Goal: Task Accomplishment & Management: Manage account settings

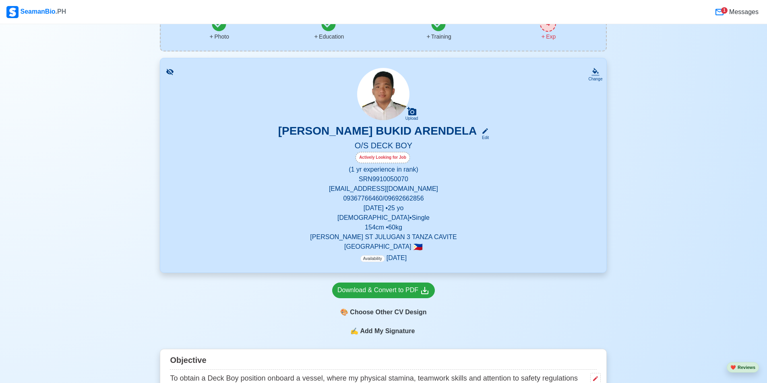
scroll to position [121, 0]
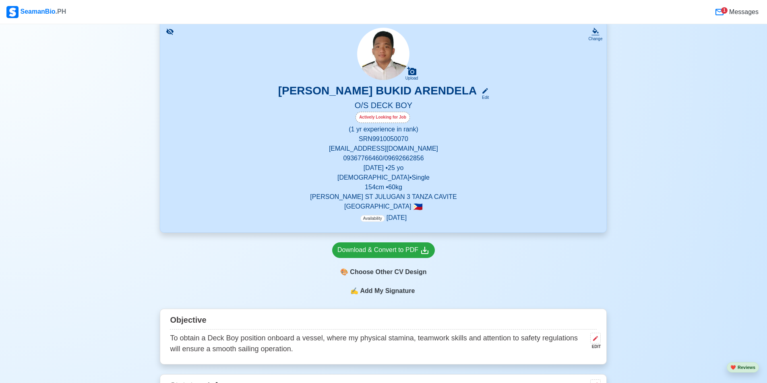
click at [369, 186] on p "154 cm • 60 kg" at bounding box center [383, 188] width 427 height 10
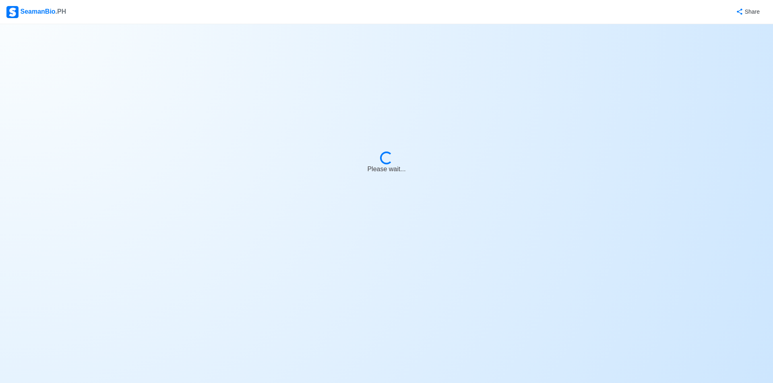
select select "Actively Looking for Job"
select select "Visible for Hiring"
select select "Single"
select select "[DEMOGRAPHIC_DATA]"
select select "PH"
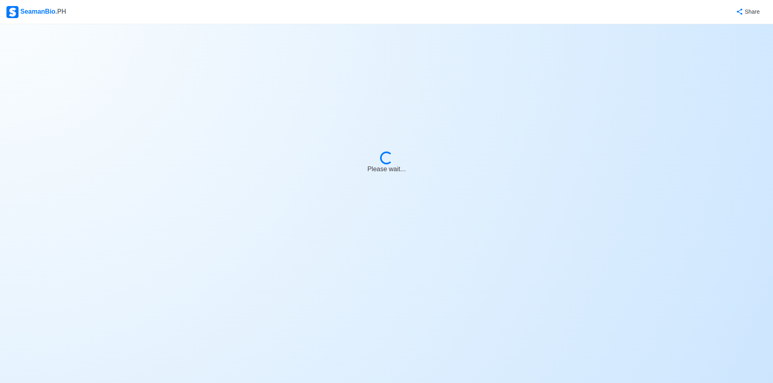
select select "1"
select select "0"
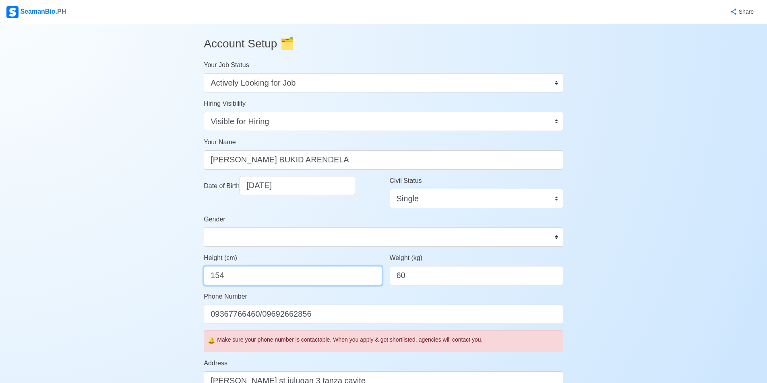
click at [303, 274] on input "154" at bounding box center [293, 275] width 178 height 19
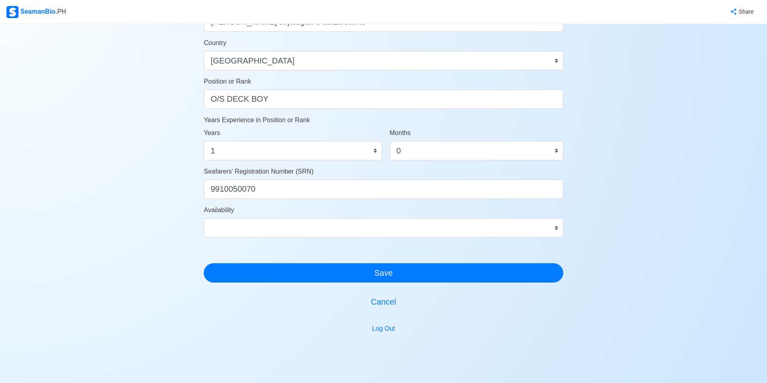
scroll to position [362, 0]
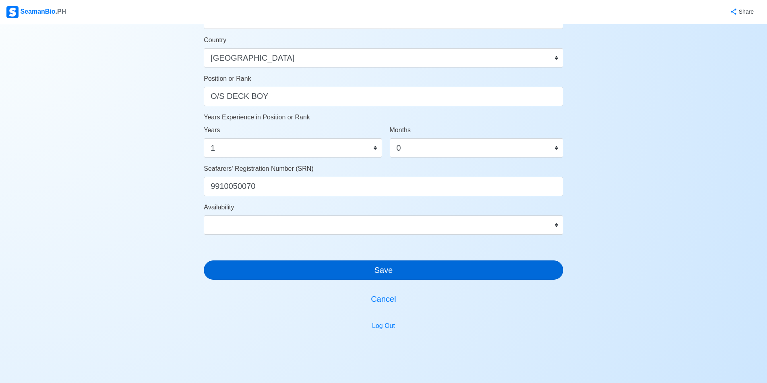
type input "165"
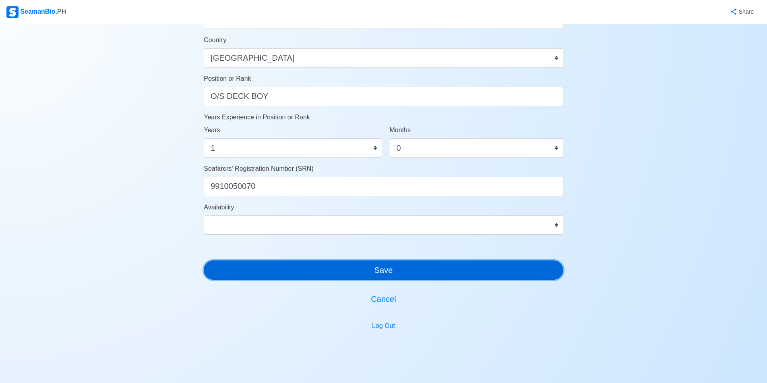
click at [354, 275] on button "Save" at bounding box center [383, 270] width 359 height 19
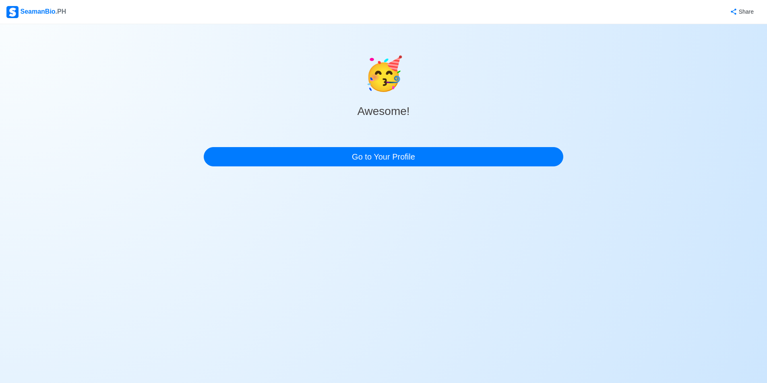
scroll to position [0, 0]
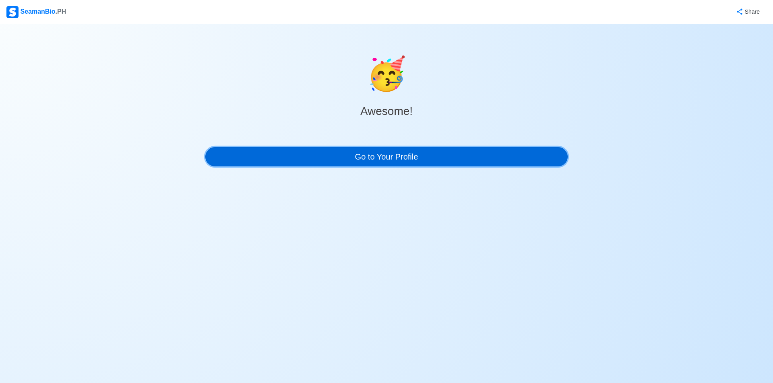
click at [404, 153] on link "Go to Your Profile" at bounding box center [386, 156] width 362 height 19
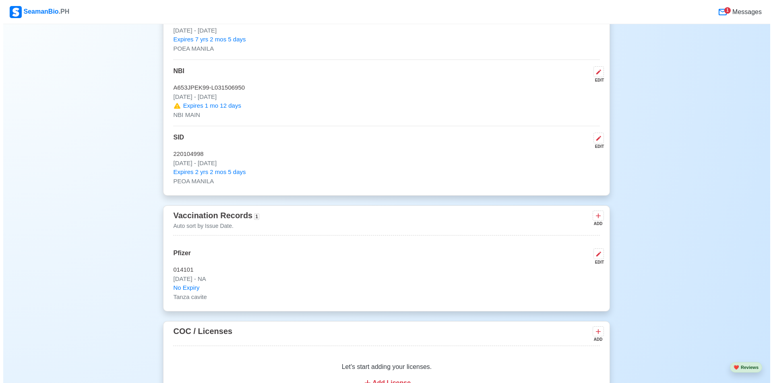
scroll to position [845, 0]
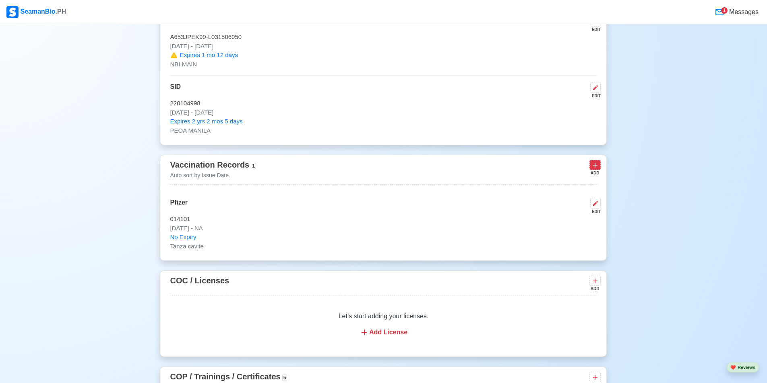
click at [594, 169] on icon at bounding box center [595, 165] width 8 height 8
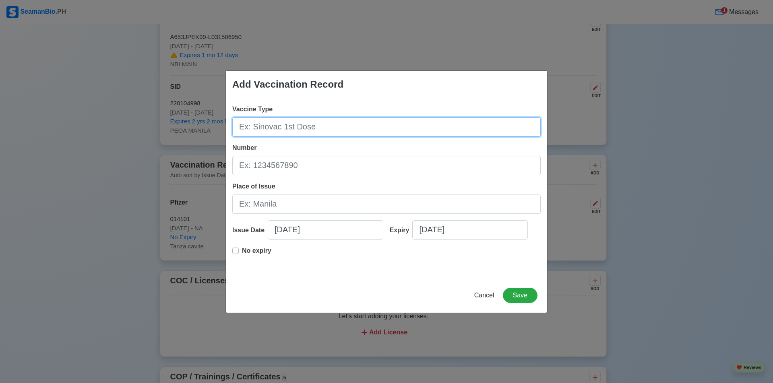
click at [306, 125] on input "Vaccine Type" at bounding box center [386, 127] width 308 height 19
type input "y"
type input "Yellow fiver"
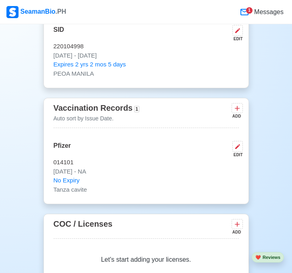
scroll to position [966, 0]
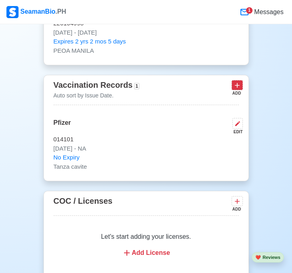
click at [238, 81] on icon at bounding box center [237, 85] width 8 height 8
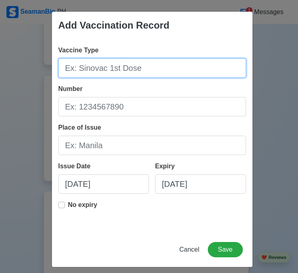
click at [94, 72] on input "Vaccine Type" at bounding box center [152, 67] width 188 height 19
type input "Yellow fiver"
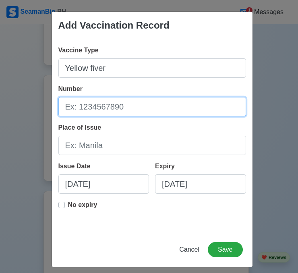
click at [106, 104] on input "Number" at bounding box center [152, 106] width 188 height 19
type input "BOQQC2023010420"
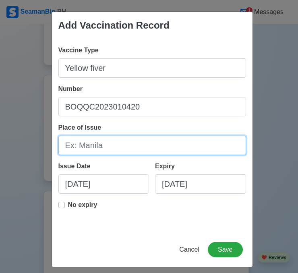
click at [99, 144] on input "Place of Issue" at bounding box center [152, 145] width 188 height 19
type input "SM MOA"
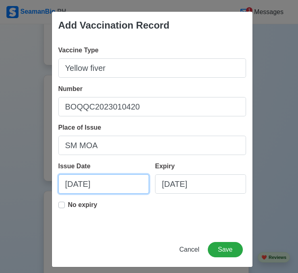
click at [90, 183] on input "[DATE]" at bounding box center [103, 183] width 91 height 19
select select "****"
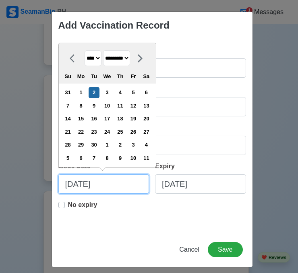
click at [69, 183] on input "[DATE]" at bounding box center [103, 183] width 91 height 19
click at [128, 57] on select "******* ******** ***** ***** *** **** **** ****** ********* ******* ******** **…" at bounding box center [116, 58] width 27 height 16
select select "*******"
click at [103, 50] on select "******* ******** ***** ***** *** **** **** ****** ********* ******* ******** **…" at bounding box center [116, 58] width 27 height 16
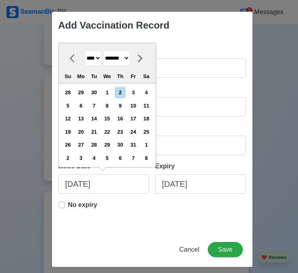
click at [95, 60] on select "**** **** **** **** **** **** **** **** **** **** **** **** **** **** **** ****…" at bounding box center [93, 58] width 17 height 16
select select "****"
click at [85, 50] on select "**** **** **** **** **** **** **** **** **** **** **** **** **** **** **** ****…" at bounding box center [93, 58] width 17 height 16
click at [86, 106] on div "7" at bounding box center [80, 105] width 11 height 11
type input "[DATE]"
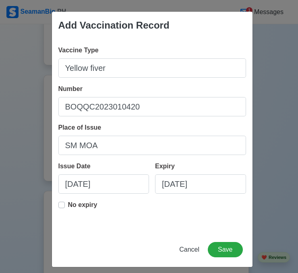
click at [68, 204] on label "No expiry" at bounding box center [82, 208] width 29 height 16
type input "[DATE]"
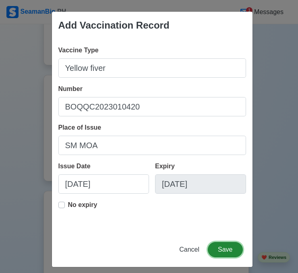
click at [221, 255] on button "Save" at bounding box center [225, 249] width 35 height 15
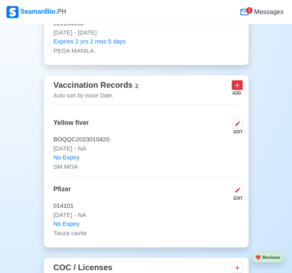
click at [241, 82] on button at bounding box center [236, 85] width 11 height 10
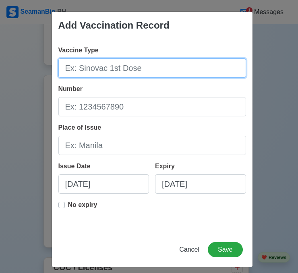
click at [87, 71] on input "Vaccine Type" at bounding box center [152, 67] width 188 height 19
type input "p"
type input "[PERSON_NAME] Vaccine"
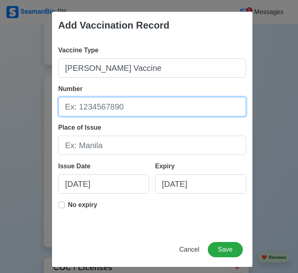
click at [103, 108] on input "Number" at bounding box center [152, 106] width 188 height 19
type input "BOQQC2023010420"
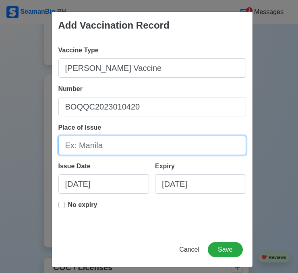
click at [106, 144] on input "Place of Issue" at bounding box center [152, 145] width 188 height 19
type input "SM MOA"
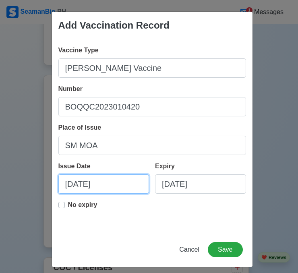
click at [78, 184] on input "[DATE]" at bounding box center [103, 183] width 91 height 19
select select "****"
select select "*********"
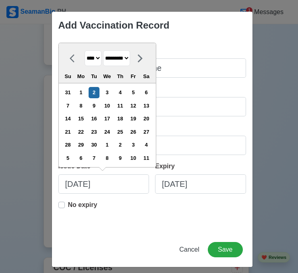
click at [97, 60] on select "**** **** **** **** **** **** **** **** **** **** **** **** **** **** **** ****…" at bounding box center [93, 58] width 17 height 16
select select "****"
click at [85, 50] on select "**** **** **** **** **** **** **** **** **** **** **** **** **** **** **** ****…" at bounding box center [93, 58] width 17 height 16
click at [130, 61] on select "******* ******** ***** ***** *** **** **** ****** ********* ******* ******** **…" at bounding box center [116, 58] width 27 height 16
select select "*******"
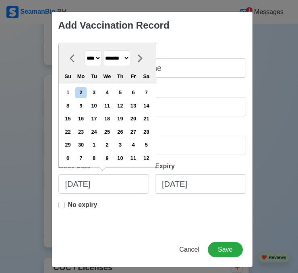
click at [103, 50] on select "******* ******** ***** ***** *** **** **** ****** ********* ******* ******** **…" at bounding box center [116, 58] width 27 height 16
click at [86, 107] on div "7" at bounding box center [80, 105] width 11 height 11
type input "10/07/2024"
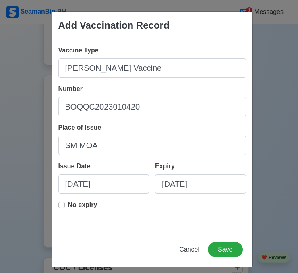
click at [68, 204] on label "No expiry" at bounding box center [82, 208] width 29 height 16
type input "10/07/2024"
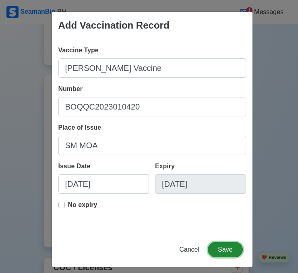
click at [226, 245] on button "Save" at bounding box center [225, 249] width 35 height 15
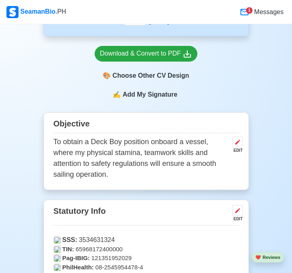
scroll to position [322, 0]
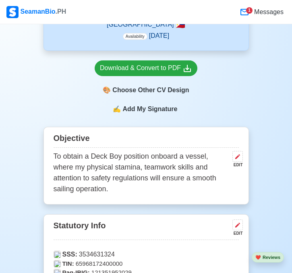
click at [139, 104] on span "Add My Signature" at bounding box center [150, 109] width 58 height 10
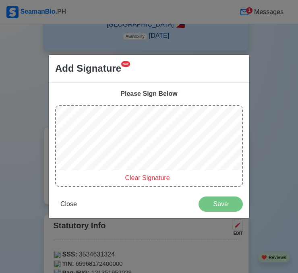
click at [84, 171] on div at bounding box center [149, 139] width 186 height 67
click at [135, 177] on span "Clear Signature" at bounding box center [147, 177] width 45 height 7
click at [80, 175] on div "Clear Signature" at bounding box center [149, 146] width 188 height 82
click at [226, 207] on span "Save" at bounding box center [221, 203] width 34 height 7
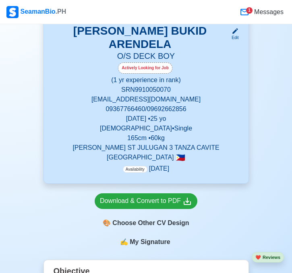
scroll to position [154, 0]
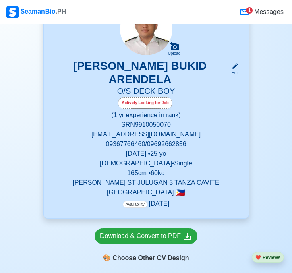
click at [260, 11] on span "Messages" at bounding box center [267, 12] width 31 height 10
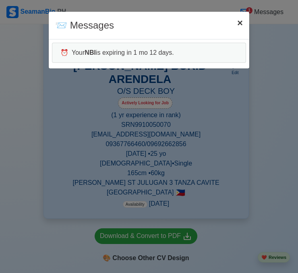
click at [240, 23] on span "×" at bounding box center [240, 22] width 6 height 11
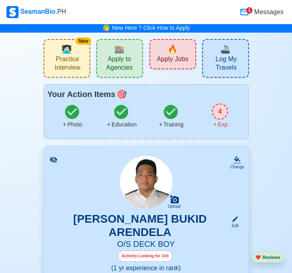
scroll to position [0, 0]
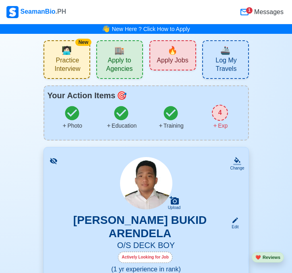
click at [219, 113] on div "4" at bounding box center [220, 113] width 16 height 16
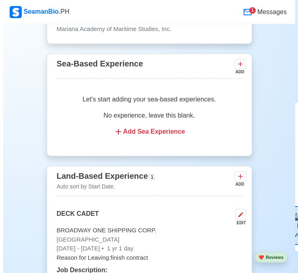
scroll to position [1767, 0]
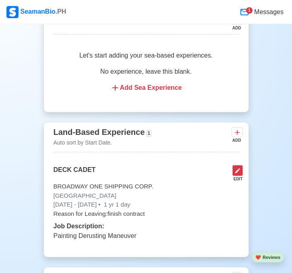
click at [237, 168] on icon at bounding box center [237, 170] width 5 height 5
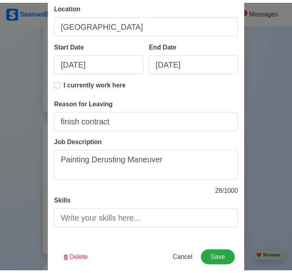
scroll to position [136, 0]
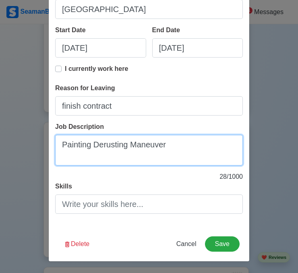
click at [178, 150] on textarea "Painting Derusting Maneuver" at bounding box center [149, 150] width 188 height 31
click at [114, 148] on textarea "Painting, Derusting, Maneuver," at bounding box center [149, 150] width 188 height 31
click at [170, 146] on textarea "Painting, Derusting, Maneuver," at bounding box center [149, 150] width 188 height 31
type textarea "Painting, Derusting, Maneuver, Mooring man"
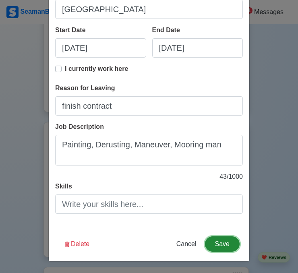
click at [225, 245] on button "Save" at bounding box center [222, 243] width 35 height 15
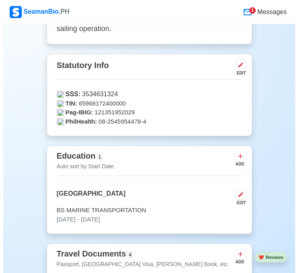
scroll to position [479, 0]
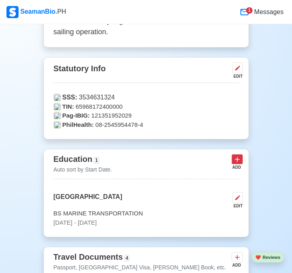
click at [240, 155] on icon at bounding box center [237, 159] width 8 height 8
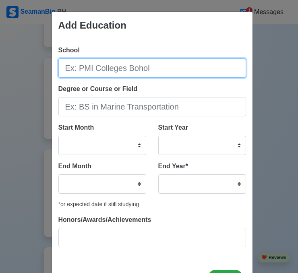
click at [115, 72] on input "School" at bounding box center [152, 67] width 188 height 19
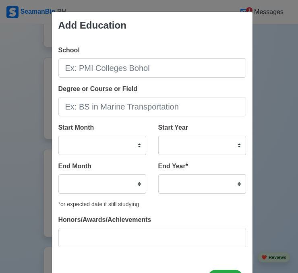
click at [274, 60] on div "Add Education School Degree or Course or Field Start Month January February Mar…" at bounding box center [149, 136] width 298 height 273
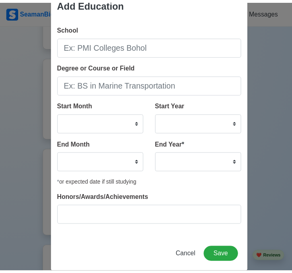
scroll to position [33, 0]
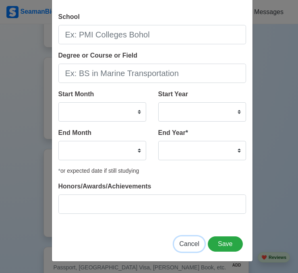
click at [192, 244] on span "Cancel" at bounding box center [189, 243] width 20 height 7
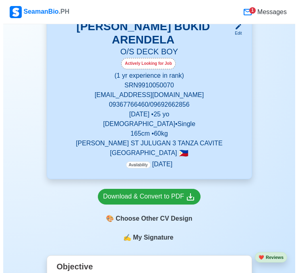
scroll to position [197, 0]
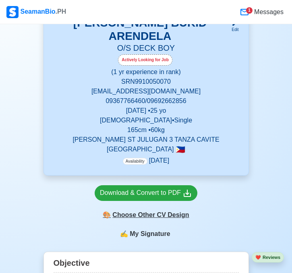
click at [151, 207] on div "🎨 Choose Other CV Design" at bounding box center [146, 214] width 103 height 15
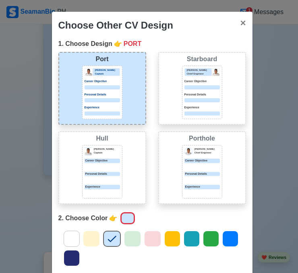
click at [192, 88] on div at bounding box center [201, 87] width 35 height 4
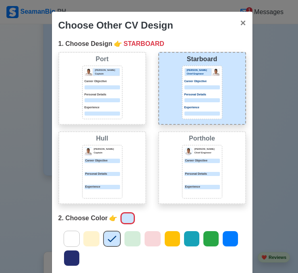
click at [115, 156] on div "Donald Cris Captain Career Objective Personal Details Experience" at bounding box center [102, 172] width 40 height 54
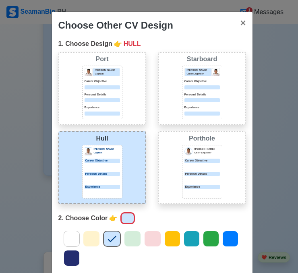
click at [69, 240] on icon at bounding box center [72, 239] width 12 height 12
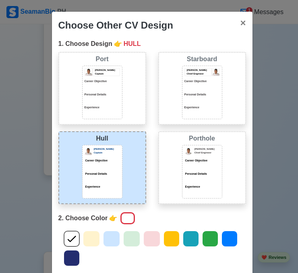
click at [91, 240] on icon at bounding box center [91, 239] width 12 height 12
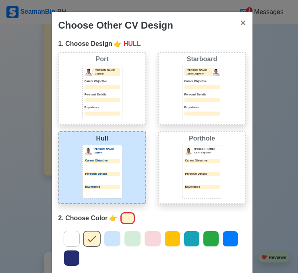
click at [113, 241] on icon at bounding box center [112, 239] width 12 height 12
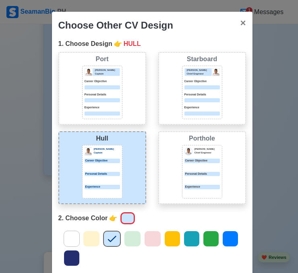
click at [134, 239] on icon at bounding box center [132, 239] width 12 height 12
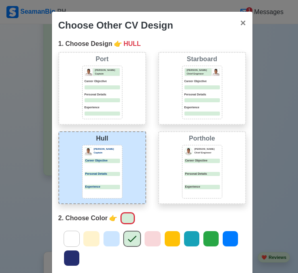
click at [111, 243] on icon at bounding box center [111, 239] width 12 height 12
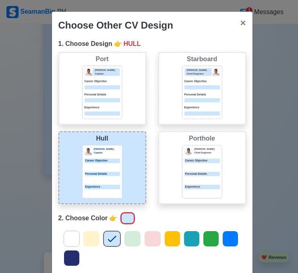
click at [227, 241] on icon at bounding box center [230, 239] width 12 height 12
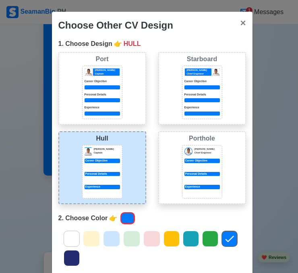
click at [204, 241] on icon at bounding box center [210, 239] width 12 height 12
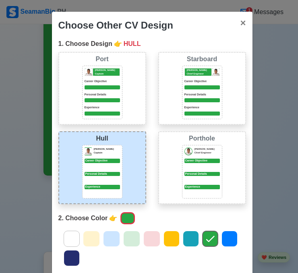
click at [193, 241] on icon at bounding box center [191, 239] width 12 height 12
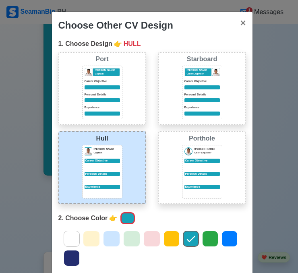
click at [167, 240] on icon at bounding box center [171, 239] width 8 height 6
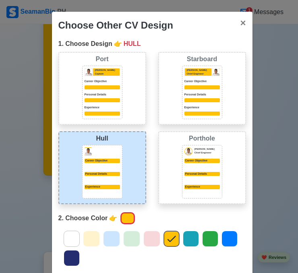
click at [147, 241] on icon at bounding box center [151, 239] width 8 height 6
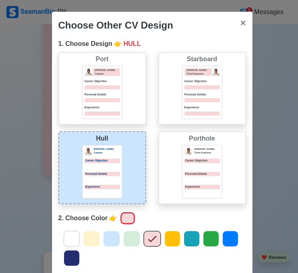
click at [171, 241] on icon at bounding box center [172, 239] width 12 height 12
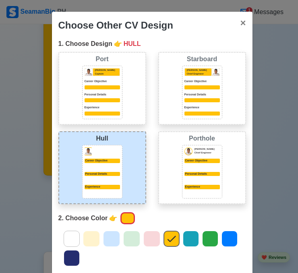
click at [130, 240] on icon at bounding box center [132, 239] width 12 height 12
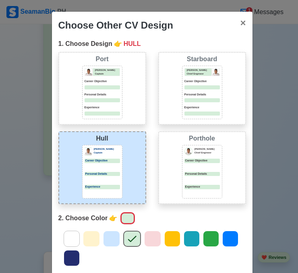
click at [105, 240] on icon at bounding box center [111, 239] width 12 height 12
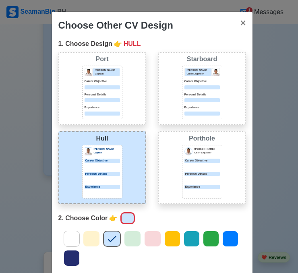
click at [95, 240] on div at bounding box center [91, 239] width 17 height 16
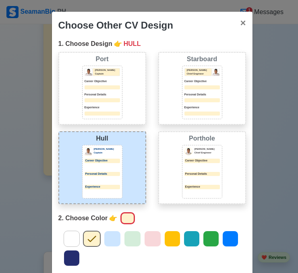
click at [106, 240] on icon at bounding box center [112, 239] width 12 height 12
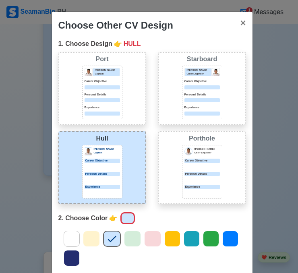
click at [126, 238] on icon at bounding box center [132, 239] width 12 height 12
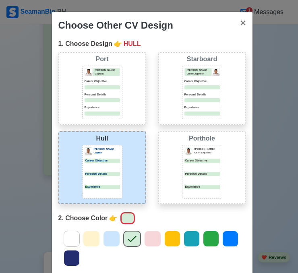
click at [151, 239] on icon at bounding box center [152, 239] width 8 height 6
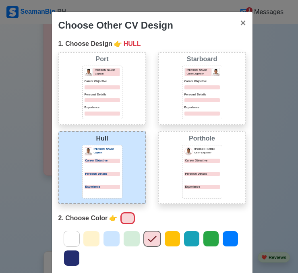
click at [168, 239] on icon at bounding box center [172, 239] width 12 height 12
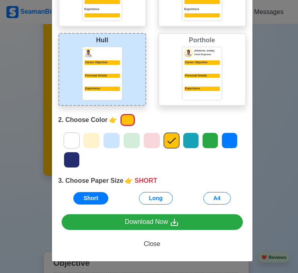
scroll to position [99, 0]
click at [208, 200] on button "A4" at bounding box center [216, 198] width 27 height 12
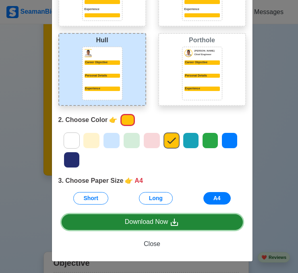
click at [161, 220] on div "Download Now" at bounding box center [152, 222] width 55 height 10
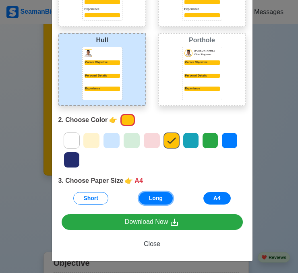
click at [148, 193] on button "Long" at bounding box center [156, 198] width 34 height 12
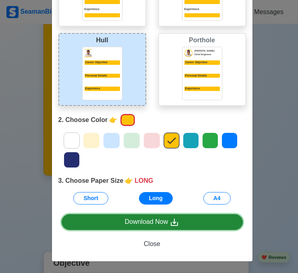
click at [149, 219] on div "Download Now" at bounding box center [152, 222] width 55 height 10
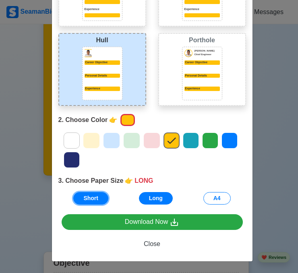
click at [90, 198] on button "Short" at bounding box center [90, 198] width 35 height 12
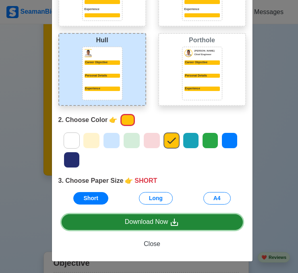
click at [125, 218] on div "Download Now" at bounding box center [152, 222] width 55 height 10
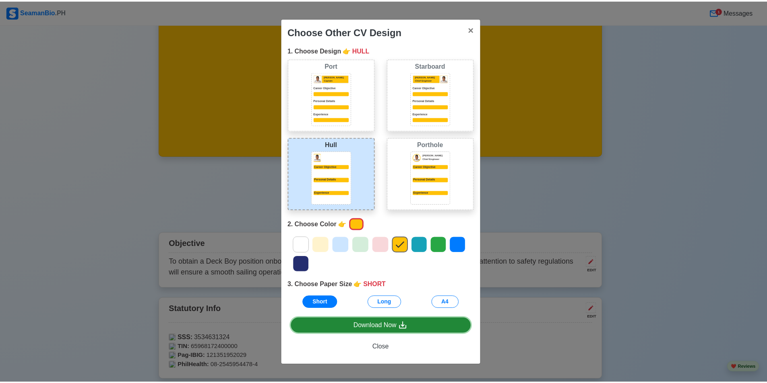
scroll to position [0, 0]
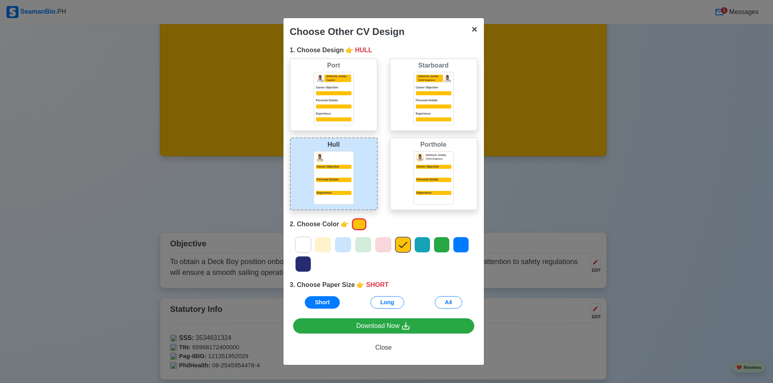
click at [478, 33] on button "× Close" at bounding box center [474, 29] width 19 height 23
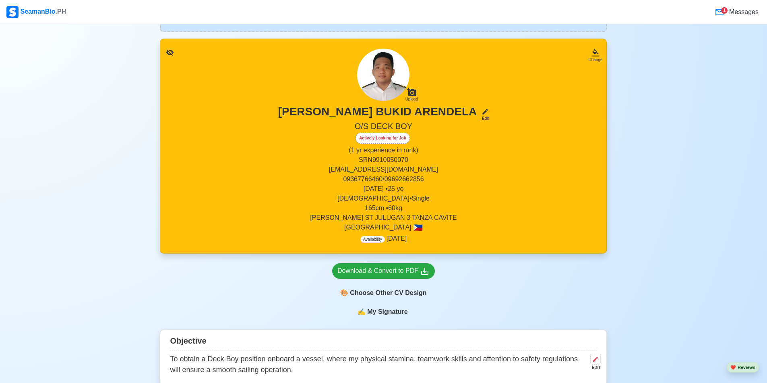
scroll to position [76, 0]
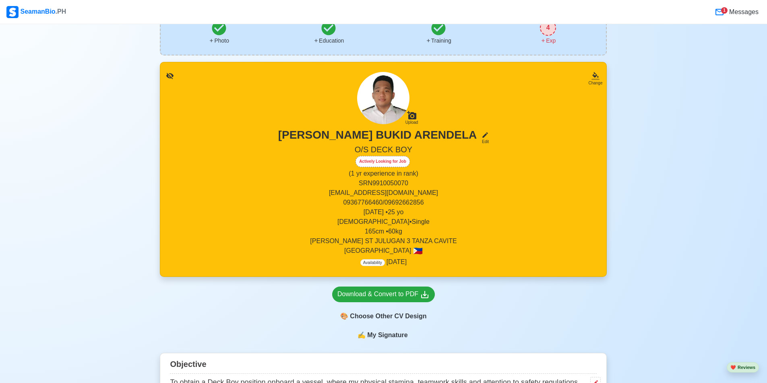
click at [413, 207] on p "09367766460/09692662856" at bounding box center [383, 203] width 427 height 10
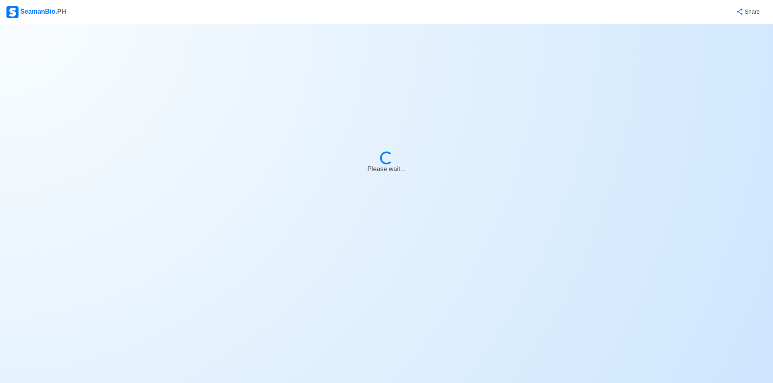
select select "Actively Looking for Job"
select select "Visible for Hiring"
select select "Single"
select select "[DEMOGRAPHIC_DATA]"
select select "PH"
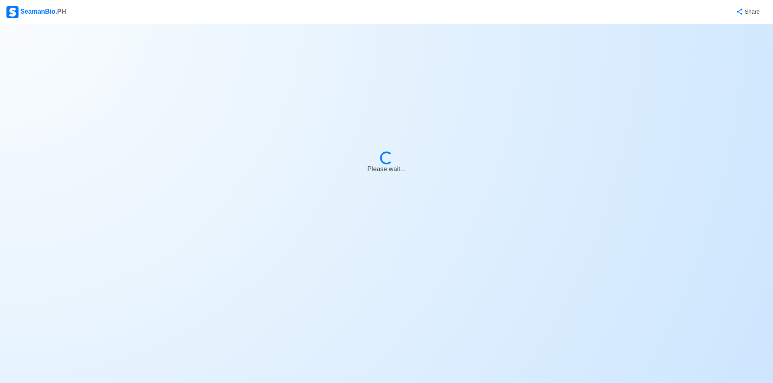
select select "1"
select select "0"
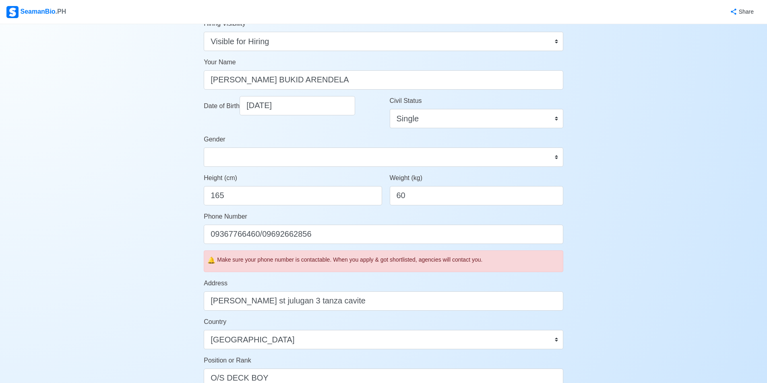
scroll to position [80, 0]
click at [260, 235] on input "09367766460/09692662856" at bounding box center [383, 234] width 359 height 19
click at [269, 235] on input "09367766460 /09692662856" at bounding box center [383, 234] width 359 height 19
click at [266, 235] on input "09367766460 /09692662856" at bounding box center [383, 234] width 359 height 19
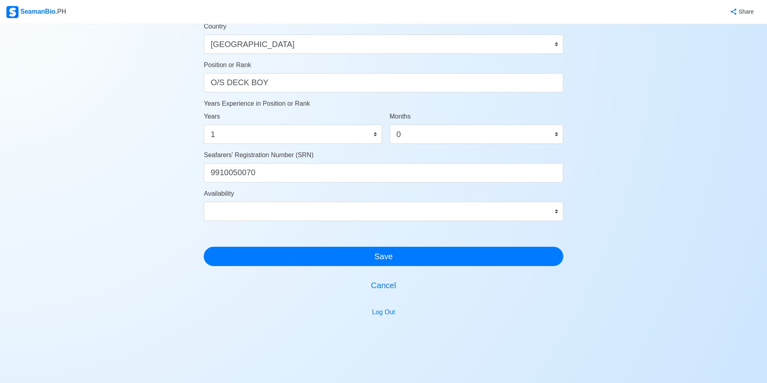
scroll to position [387, 0]
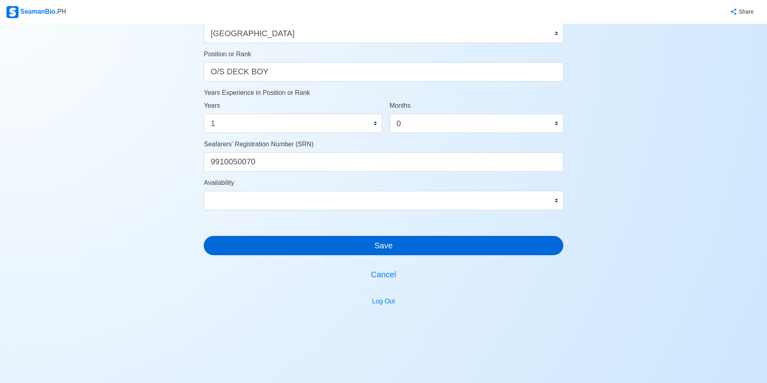
type input "09367766460 / 09692662856"
click at [400, 249] on button "Save" at bounding box center [383, 245] width 359 height 19
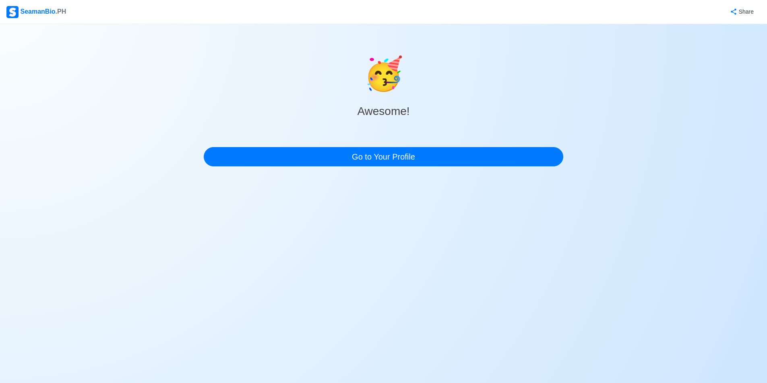
scroll to position [0, 0]
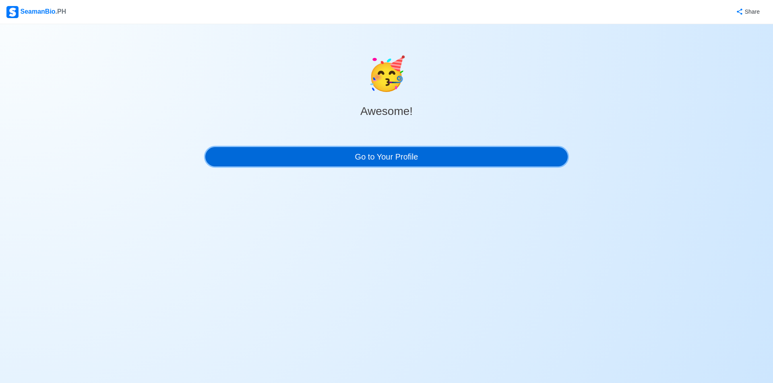
click at [424, 158] on link "Go to Your Profile" at bounding box center [386, 156] width 362 height 19
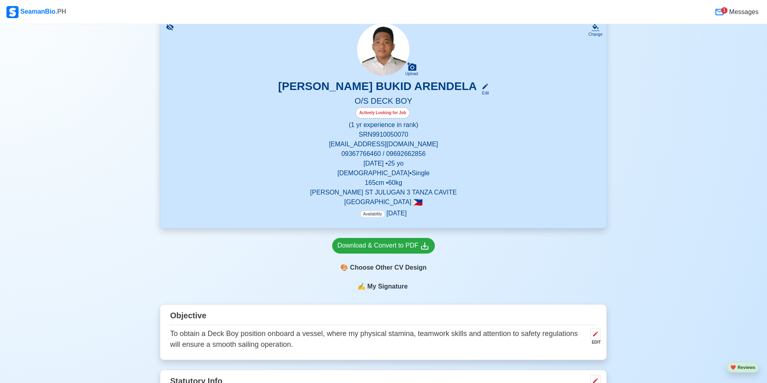
scroll to position [121, 0]
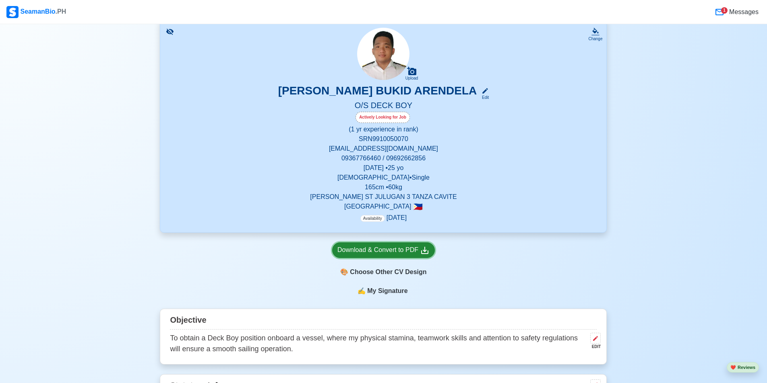
click at [406, 255] on div "Download & Convert to PDF" at bounding box center [383, 250] width 92 height 10
